Goal: Transaction & Acquisition: Purchase product/service

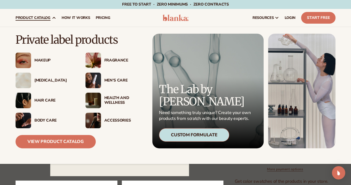
click at [46, 20] on link "product catalog" at bounding box center [36, 18] width 46 height 18
click at [29, 61] on img at bounding box center [24, 61] width 16 height 16
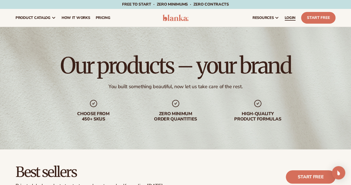
click at [291, 15] on link "LOGIN" at bounding box center [290, 18] width 16 height 18
